Goal: Navigation & Orientation: Find specific page/section

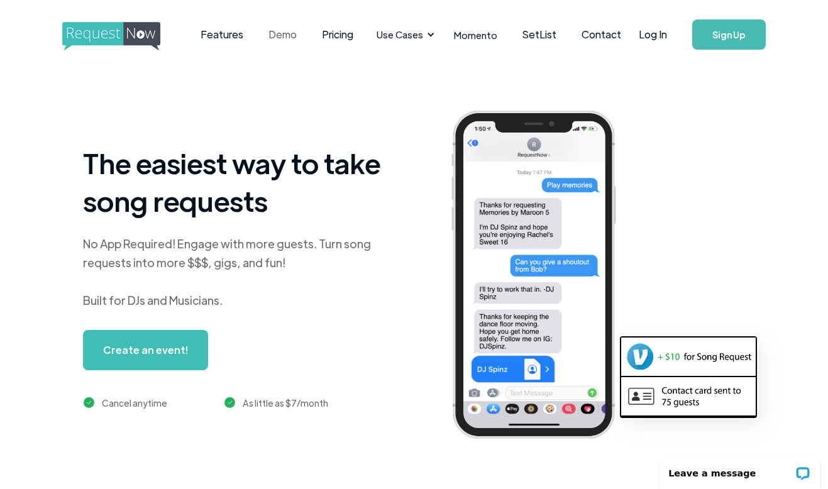
click at [271, 31] on link "Demo" at bounding box center [282, 34] width 53 height 39
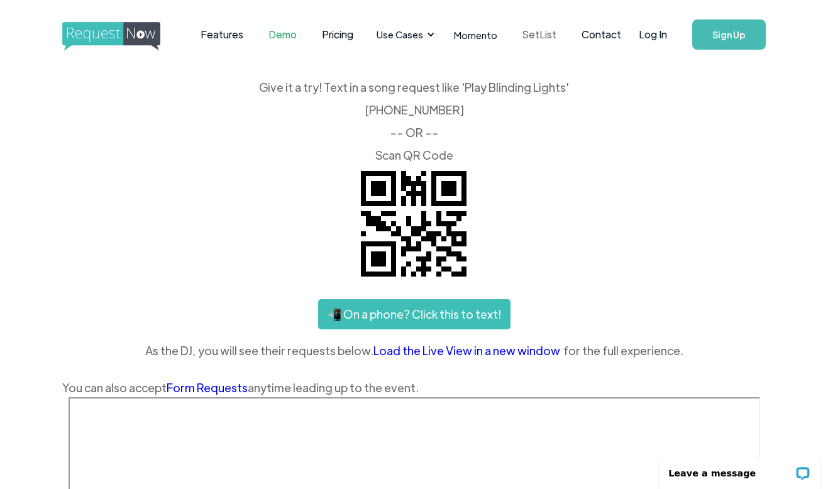
click at [515, 35] on link "SetList" at bounding box center [539, 34] width 59 height 39
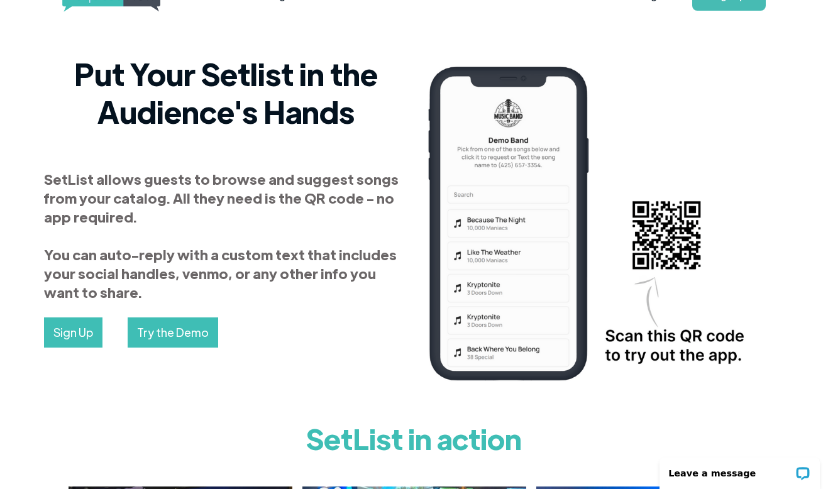
scroll to position [60, 0]
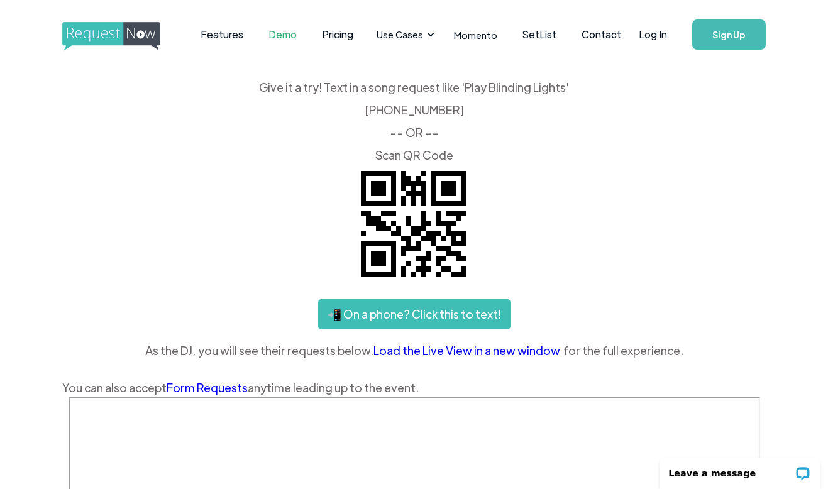
click at [271, 38] on link "Demo" at bounding box center [282, 34] width 53 height 39
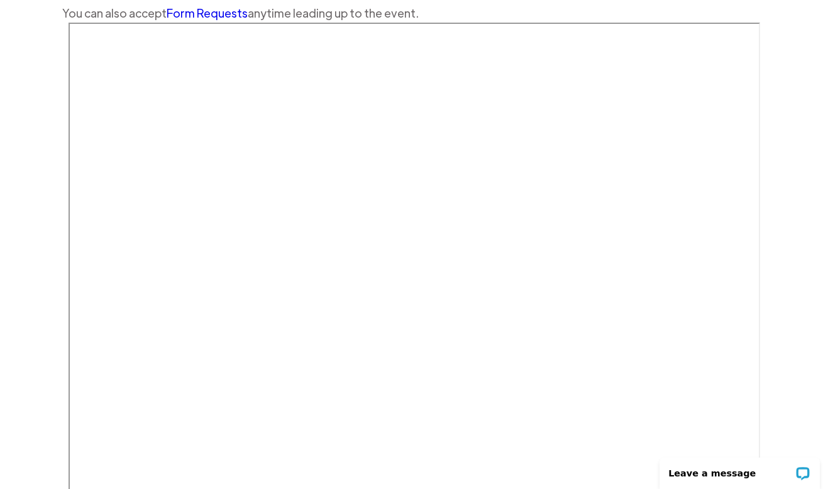
scroll to position [377, 0]
